Goal: Information Seeking & Learning: Learn about a topic

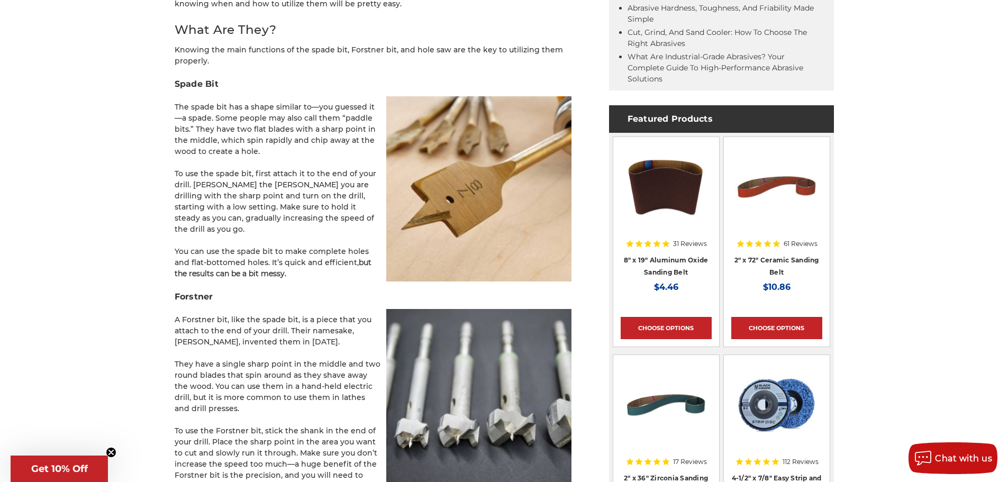
scroll to position [688, 0]
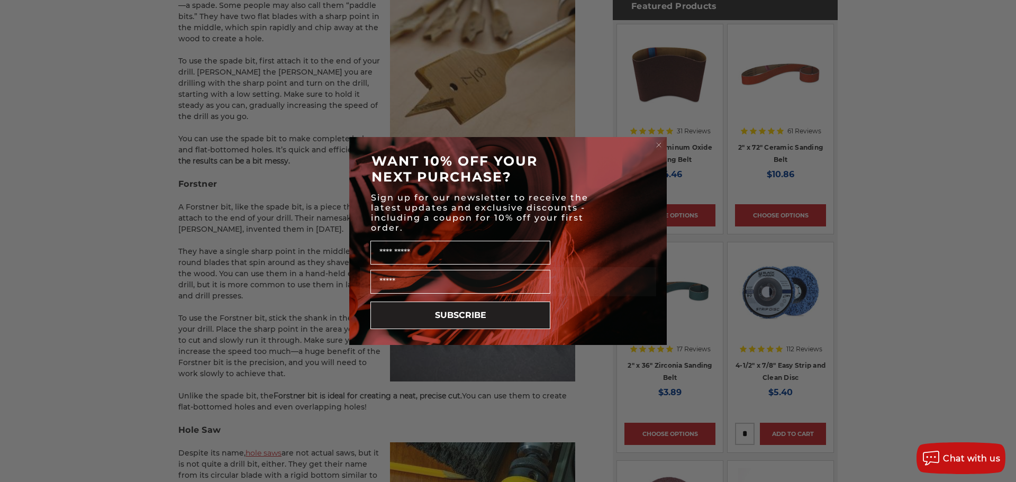
drag, startPoint x: 234, startPoint y: 197, endPoint x: 248, endPoint y: 247, distance: 51.6
click at [244, 285] on div "Close dialog WANT 10% OFF YOUR NEXT PURCHASE? Sign up for our newsletter to rec…" at bounding box center [508, 241] width 1016 height 482
click at [661, 143] on circle "Close dialog" at bounding box center [659, 145] width 10 height 10
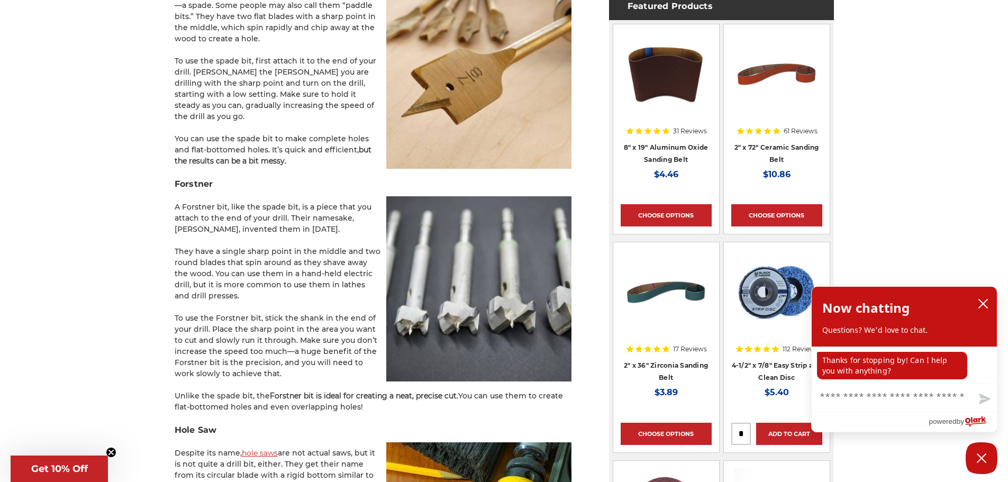
drag, startPoint x: 257, startPoint y: 260, endPoint x: 268, endPoint y: 372, distance: 112.7
click at [245, 390] on p "Unlike the spade bit, the Forstner bit is ideal for creating a neat, precise cu…" at bounding box center [373, 401] width 397 height 22
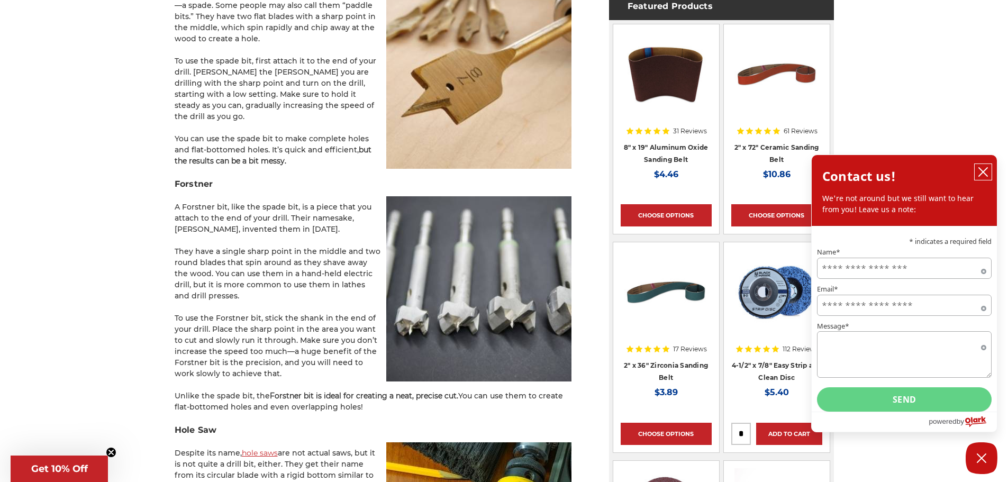
click at [984, 170] on icon "close chatbox" at bounding box center [983, 172] width 11 height 11
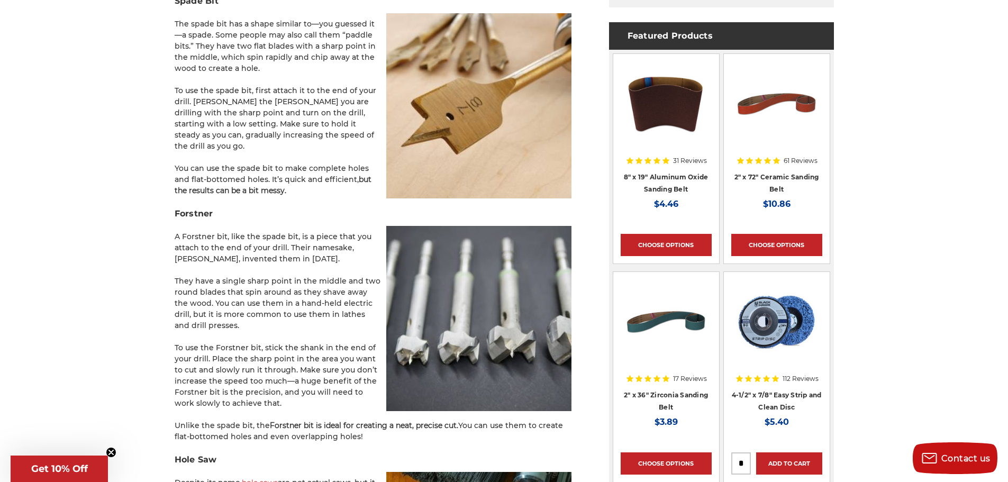
scroll to position [635, 0]
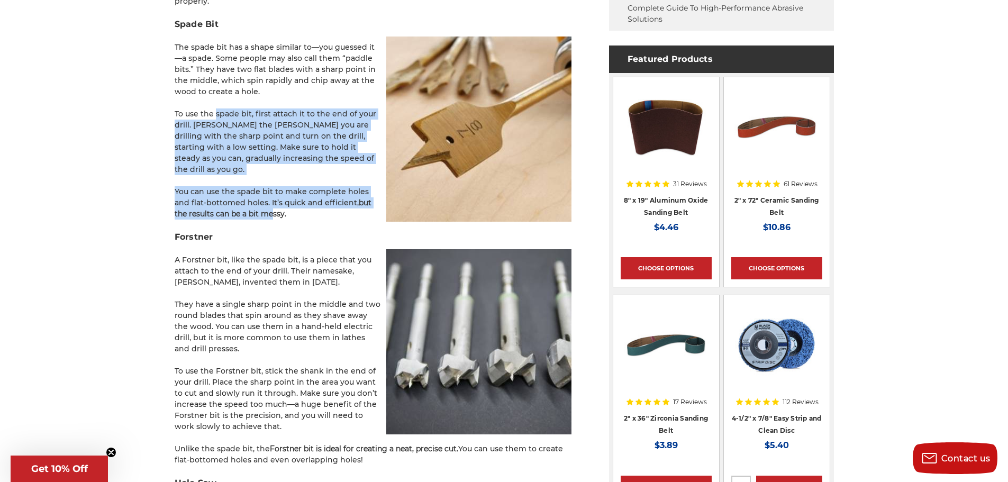
drag, startPoint x: 217, startPoint y: 113, endPoint x: 257, endPoint y: 203, distance: 98.3
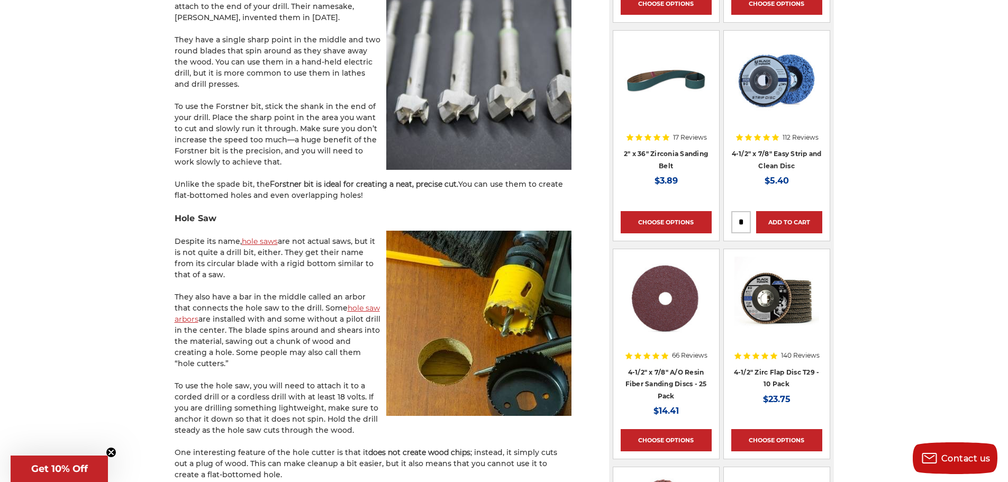
click at [243, 303] on p "They also have a bar in the middle called an arbor that connects the hole saw t…" at bounding box center [373, 330] width 397 height 78
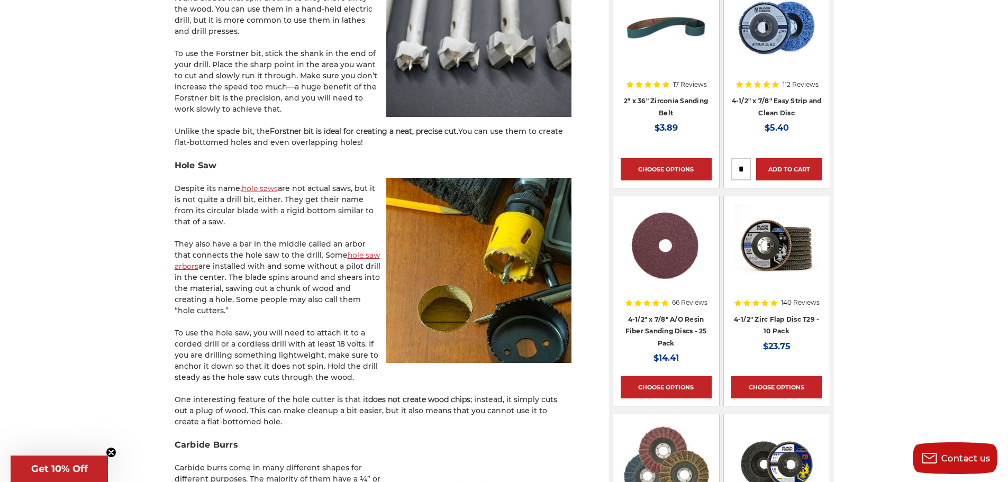
scroll to position [1005, 0]
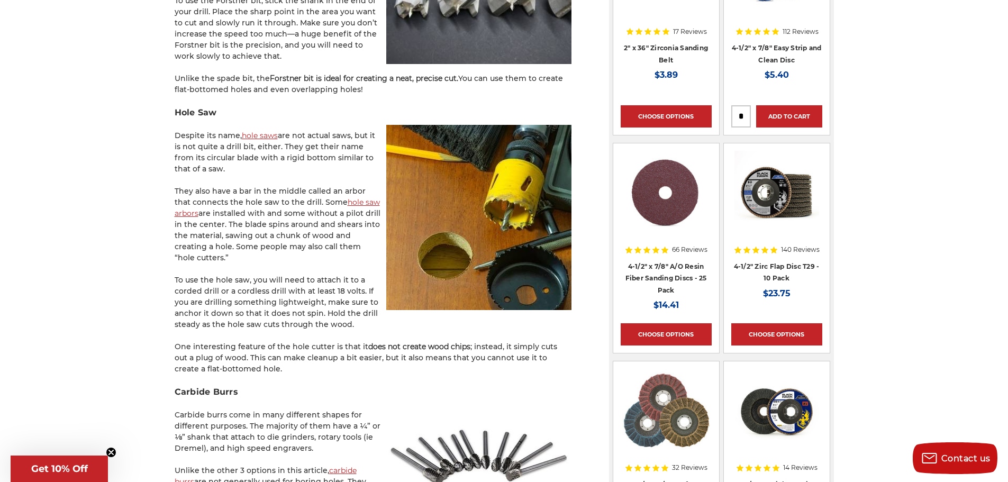
drag, startPoint x: 295, startPoint y: 122, endPoint x: 295, endPoint y: 158, distance: 36.0
click at [295, 158] on p "Despite its name, hole saws are not actual saws, but it is not quite a drill bi…" at bounding box center [373, 152] width 397 height 44
drag, startPoint x: 248, startPoint y: 186, endPoint x: 248, endPoint y: 205, distance: 19.6
click at [250, 194] on p "They also have a bar in the middle called an arbor that connects the hole saw t…" at bounding box center [373, 225] width 397 height 78
click at [246, 205] on p "They also have a bar in the middle called an arbor that connects the hole saw t…" at bounding box center [373, 225] width 397 height 78
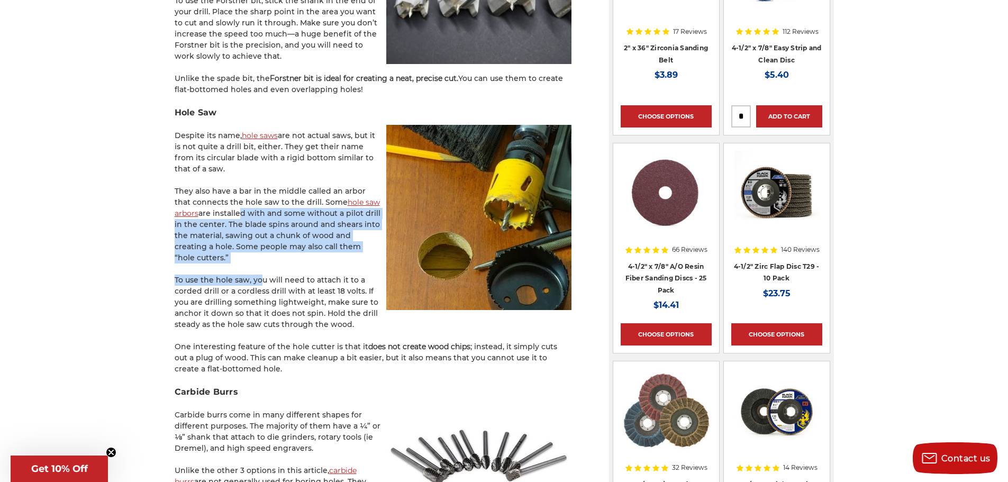
drag, startPoint x: 238, startPoint y: 200, endPoint x: 260, endPoint y: 254, distance: 58.3
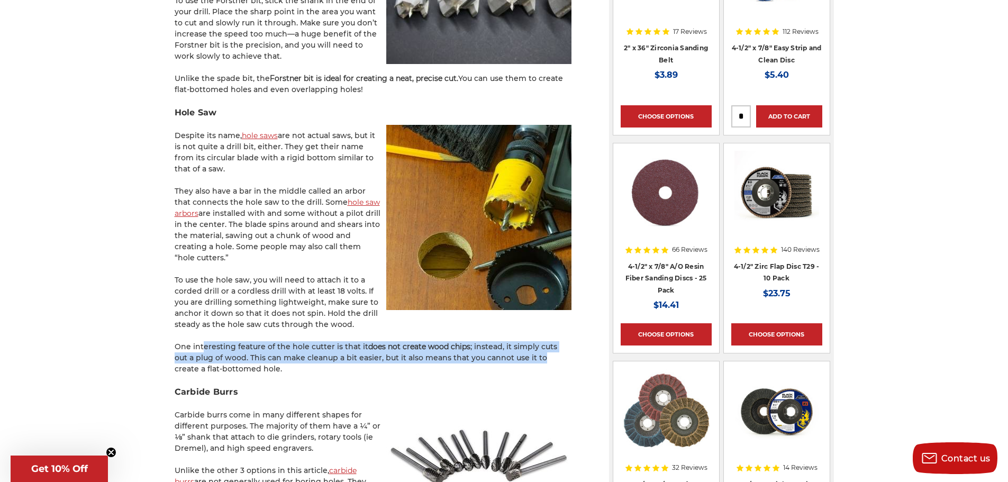
drag, startPoint x: 206, startPoint y: 323, endPoint x: 485, endPoint y: 340, distance: 279.8
click at [523, 341] on p "One interesting feature of the hole cutter is that it does not create wood chip…" at bounding box center [373, 357] width 397 height 33
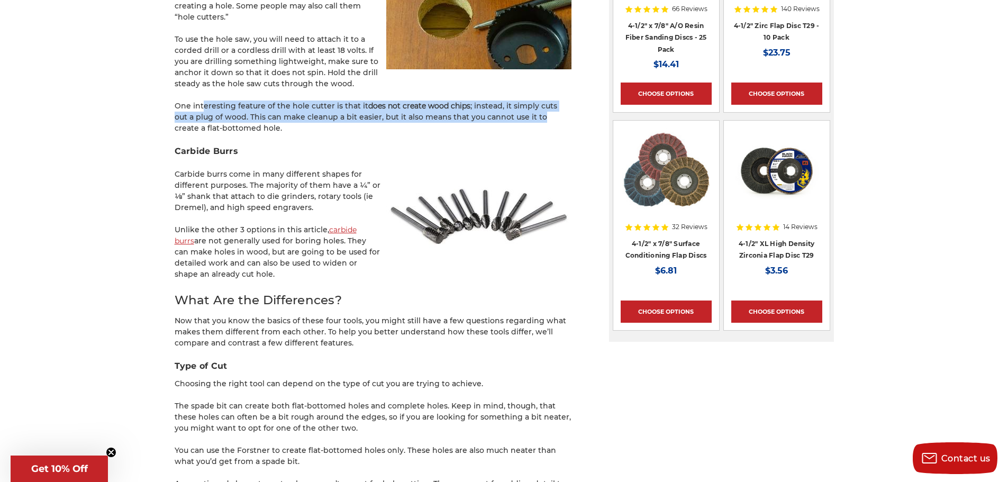
scroll to position [1270, 0]
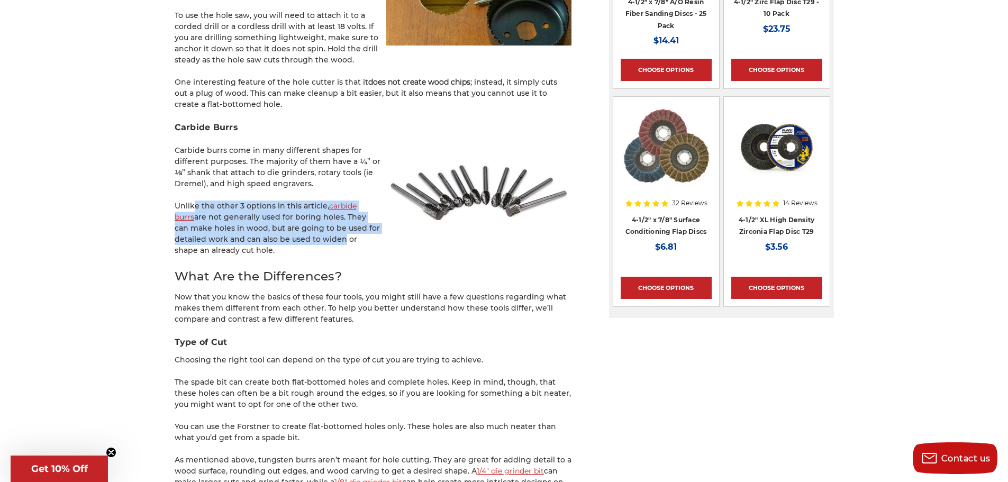
drag, startPoint x: 194, startPoint y: 184, endPoint x: 305, endPoint y: 217, distance: 116.3
click at [305, 217] on p "Unlike the other 3 options in this article, carbide burrs are not generally use…" at bounding box center [373, 228] width 397 height 56
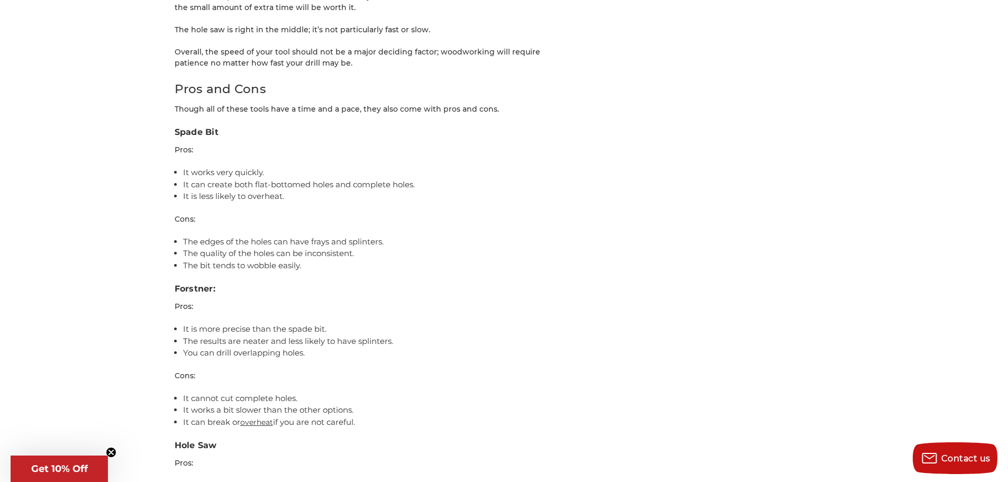
scroll to position [2327, 0]
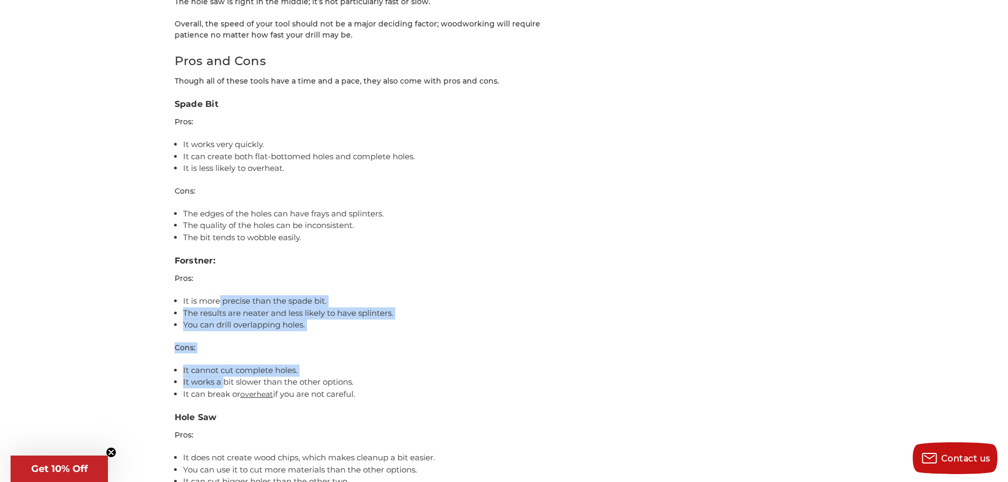
drag, startPoint x: 220, startPoint y: 266, endPoint x: 223, endPoint y: 345, distance: 79.4
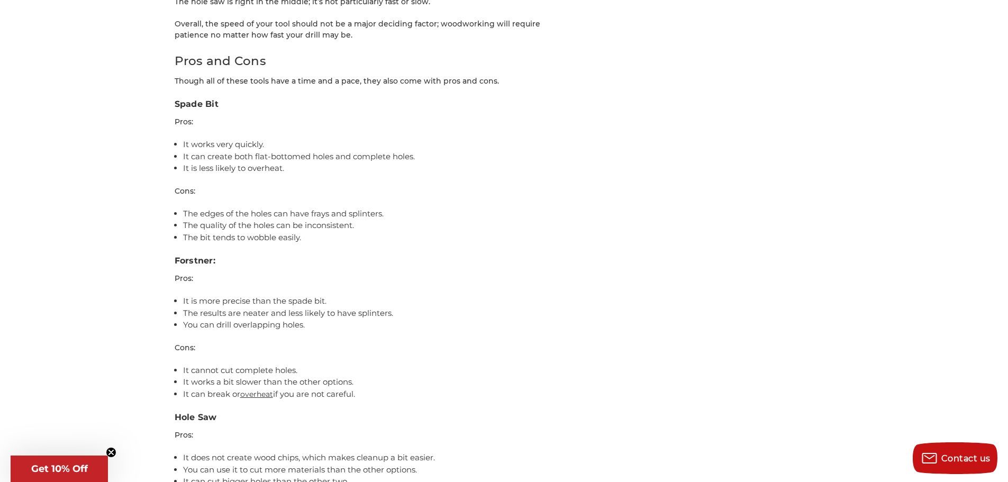
click at [222, 388] on li "It can break or overheat if you are not careful." at bounding box center [377, 394] width 388 height 12
drag, startPoint x: 213, startPoint y: 333, endPoint x: 217, endPoint y: 358, distance: 25.2
click at [217, 364] on ul "It cannot cut complete holes. It works a bit slower than the other options. It …" at bounding box center [377, 382] width 388 height 36
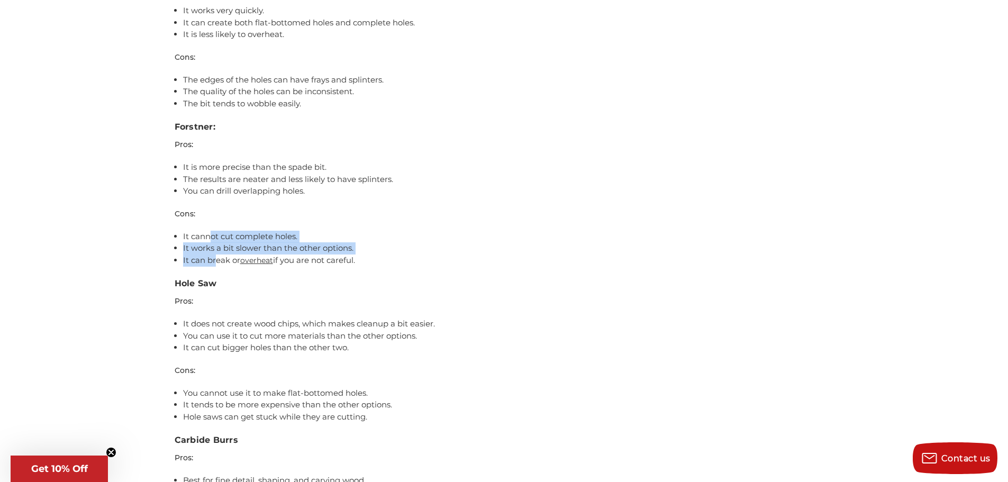
scroll to position [2486, 0]
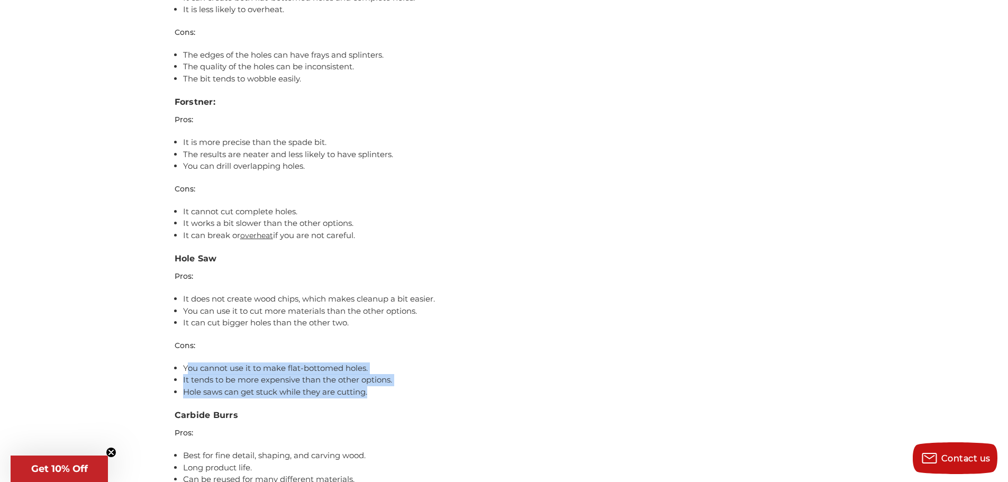
drag, startPoint x: 186, startPoint y: 335, endPoint x: 371, endPoint y: 357, distance: 186.5
click at [371, 362] on ul "You cannot use it to make flat-bottomed holes. It tends to be more expensive th…" at bounding box center [377, 380] width 388 height 36
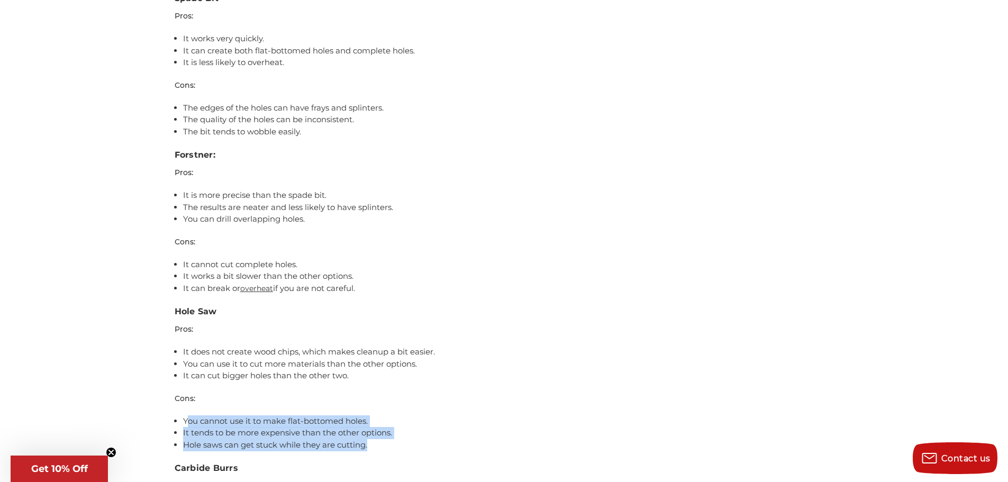
scroll to position [2380, 0]
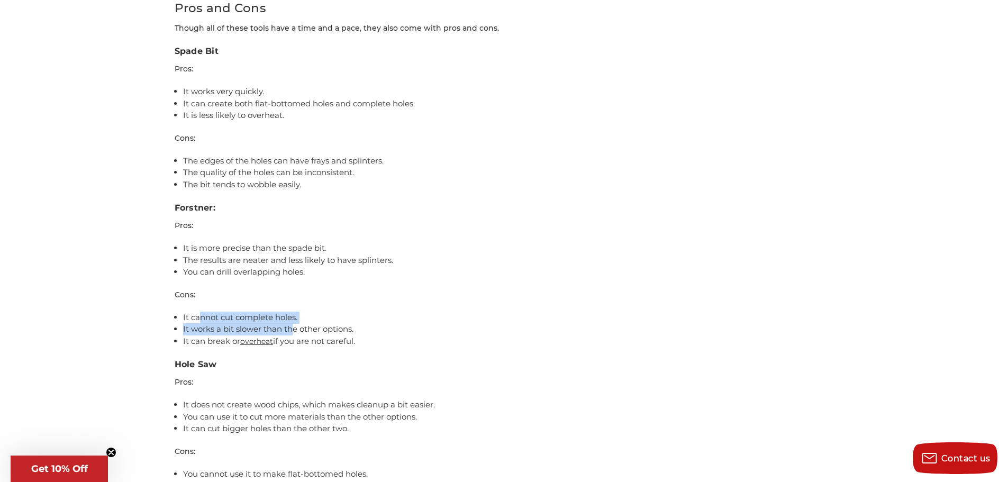
drag, startPoint x: 198, startPoint y: 285, endPoint x: 295, endPoint y: 295, distance: 96.9
click at [295, 312] on ul "It cannot cut complete holes. It works a bit slower than the other options. It …" at bounding box center [377, 330] width 388 height 36
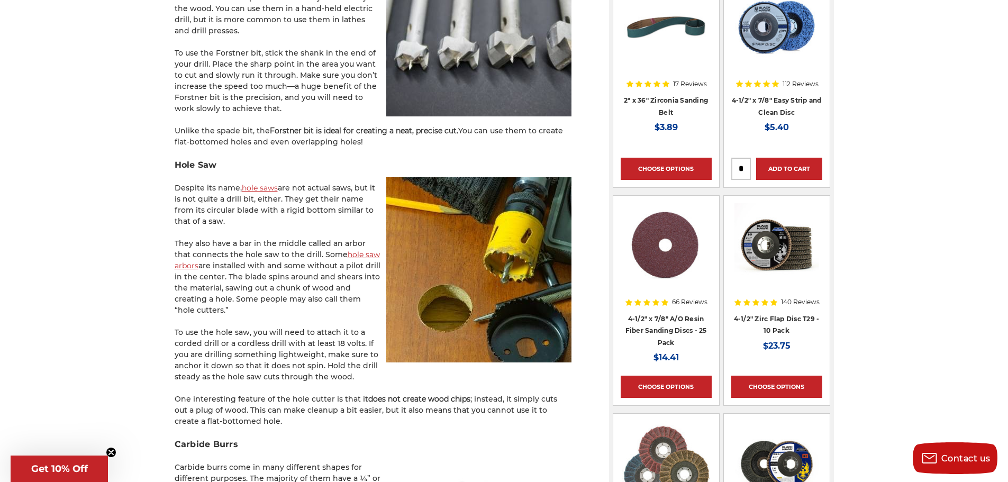
scroll to position [952, 0]
